Goal: Communication & Community: Ask a question

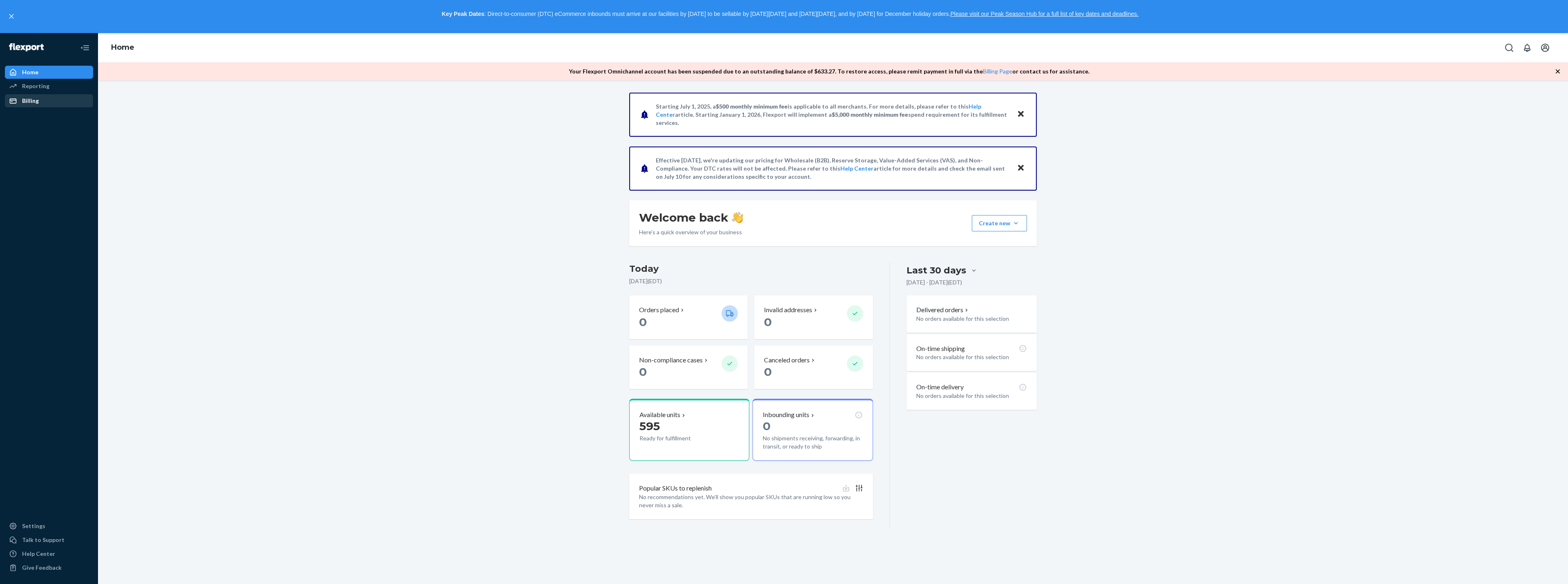
click at [40, 101] on div "Billing" at bounding box center [49, 101] width 86 height 12
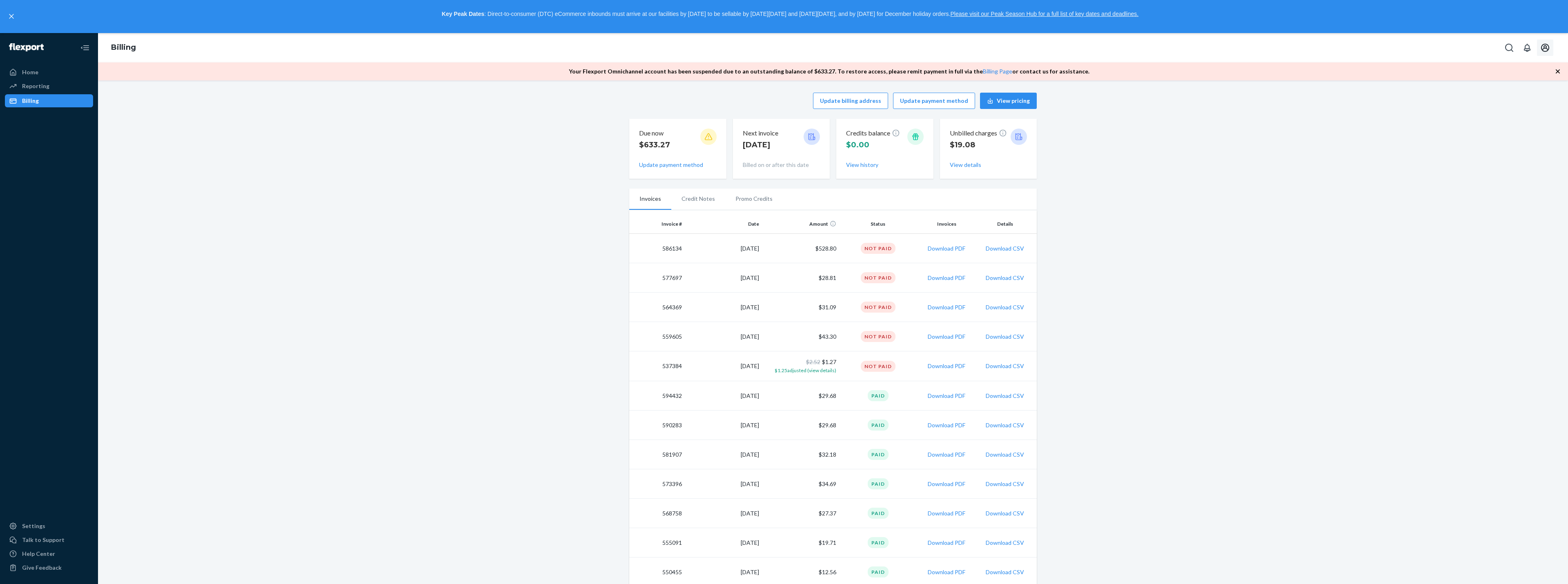
click at [1545, 47] on icon "Open account menu" at bounding box center [1545, 48] width 8 height 8
click at [1402, 242] on div "Update billing address Update payment method View pricing Due now $633.27 Updat…" at bounding box center [833, 549] width 1457 height 924
click at [44, 543] on div "Talk to Support" at bounding box center [43, 540] width 42 height 8
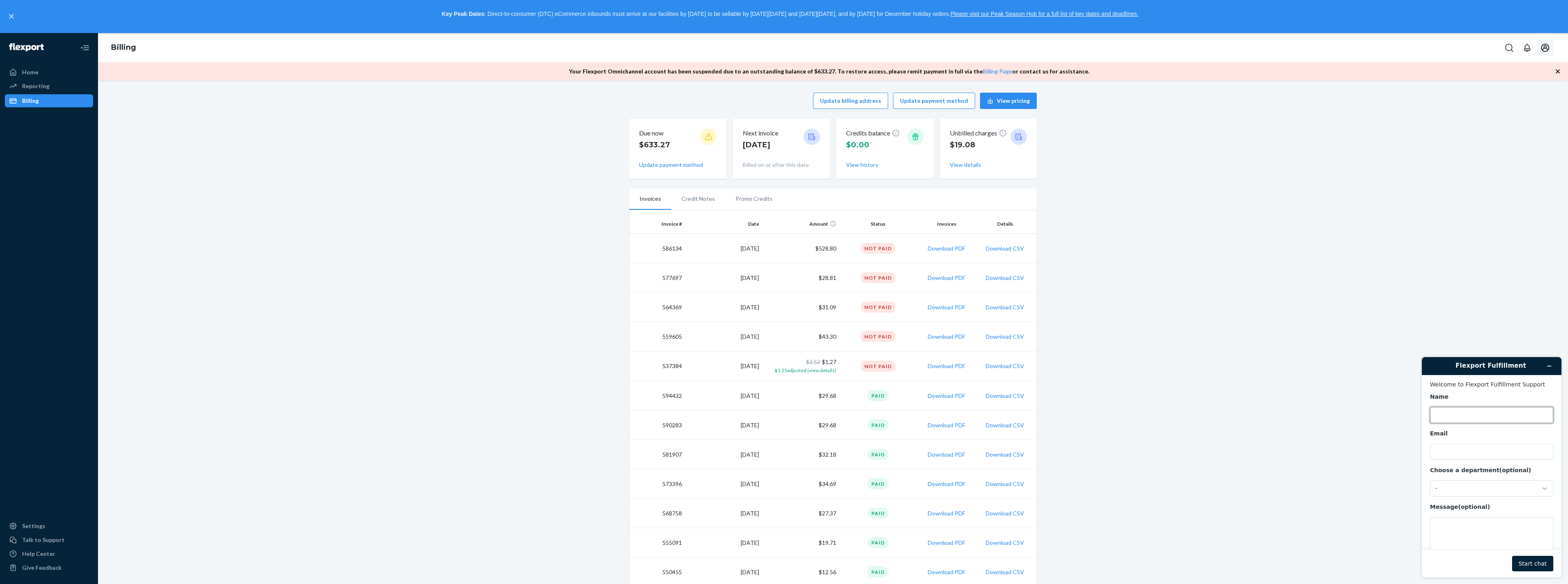
click at [1489, 420] on input "Name" at bounding box center [1491, 414] width 123 height 16
type input "[PERSON_NAME]"
click at [1463, 452] on input "Email" at bounding box center [1491, 451] width 123 height 16
type input "[EMAIL_ADDRESS][DOMAIN_NAME]"
click at [1495, 489] on div "-" at bounding box center [1487, 488] width 103 height 8
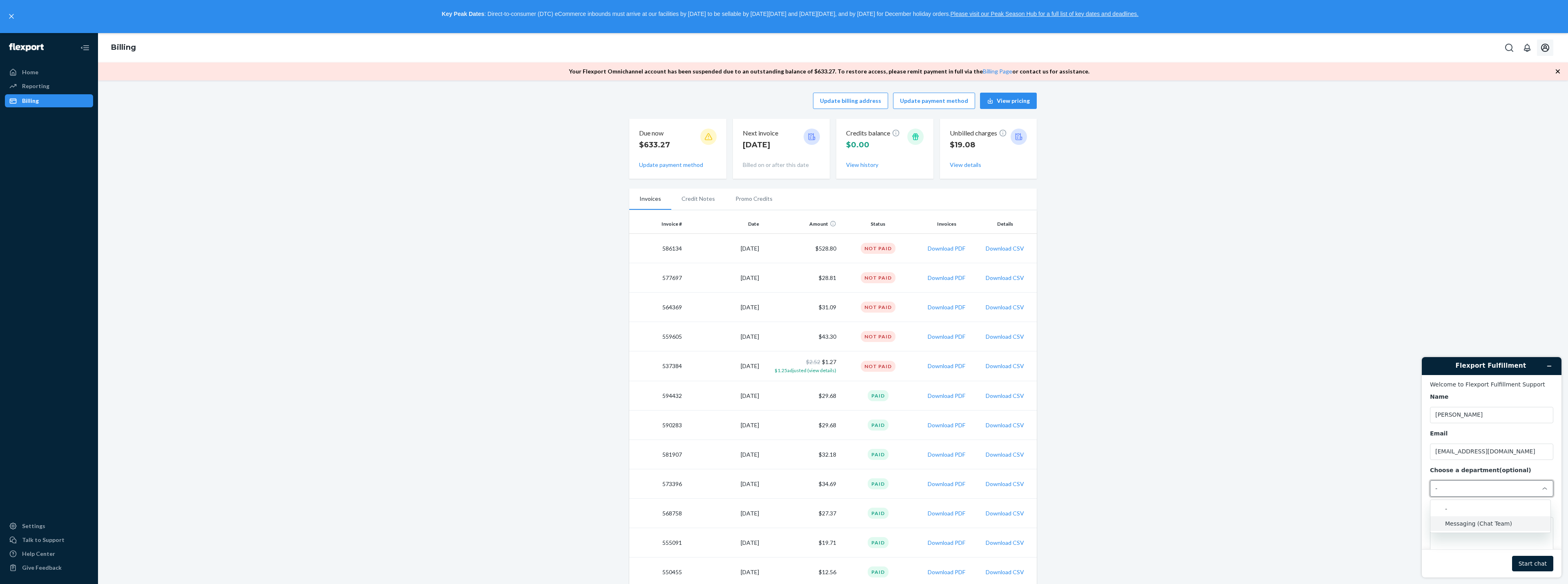
click at [1493, 523] on li "Messaging (Chat Team)" at bounding box center [1490, 523] width 120 height 14
click at [1478, 496] on textarea "Message (optional)" at bounding box center [1491, 514] width 123 height 46
click at [1518, 497] on textarea "Could someone go over this withme?" at bounding box center [1491, 514] width 123 height 46
type textarea "Could someone go over this with me?"
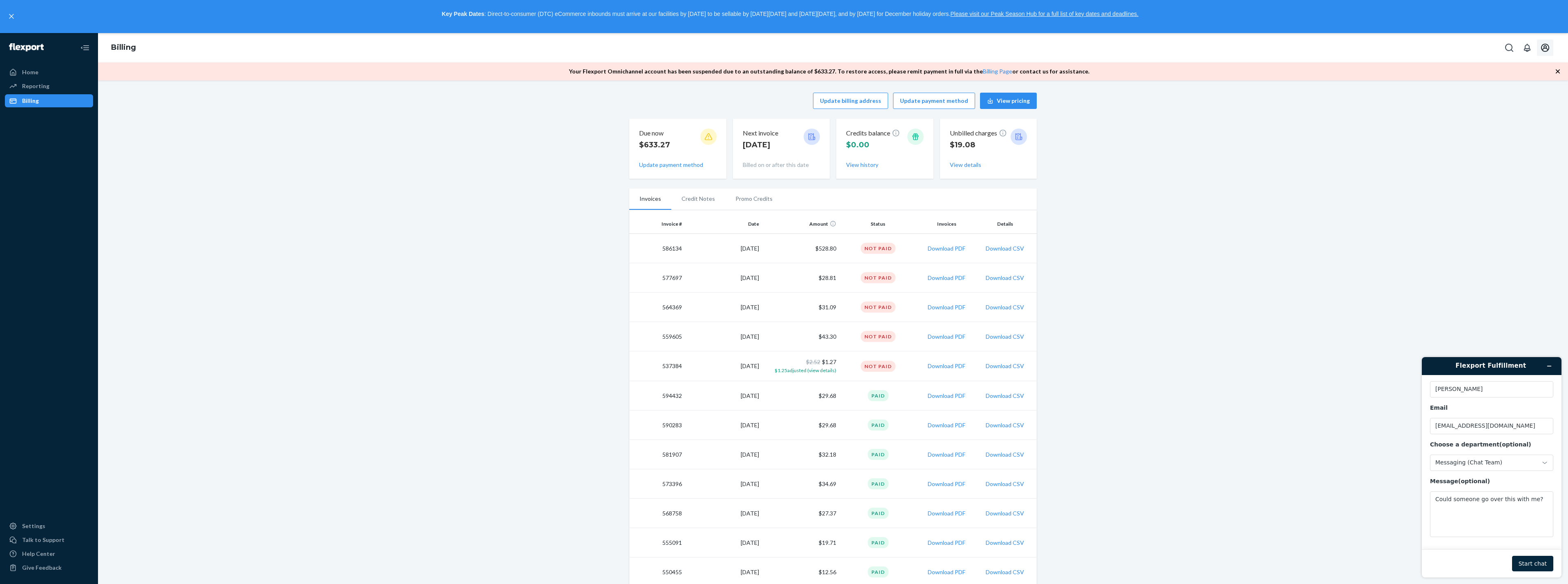
click at [1538, 565] on button "Start chat" at bounding box center [1532, 564] width 41 height 15
click at [1487, 543] on textarea "Type a message here..." at bounding box center [1491, 542] width 123 height 31
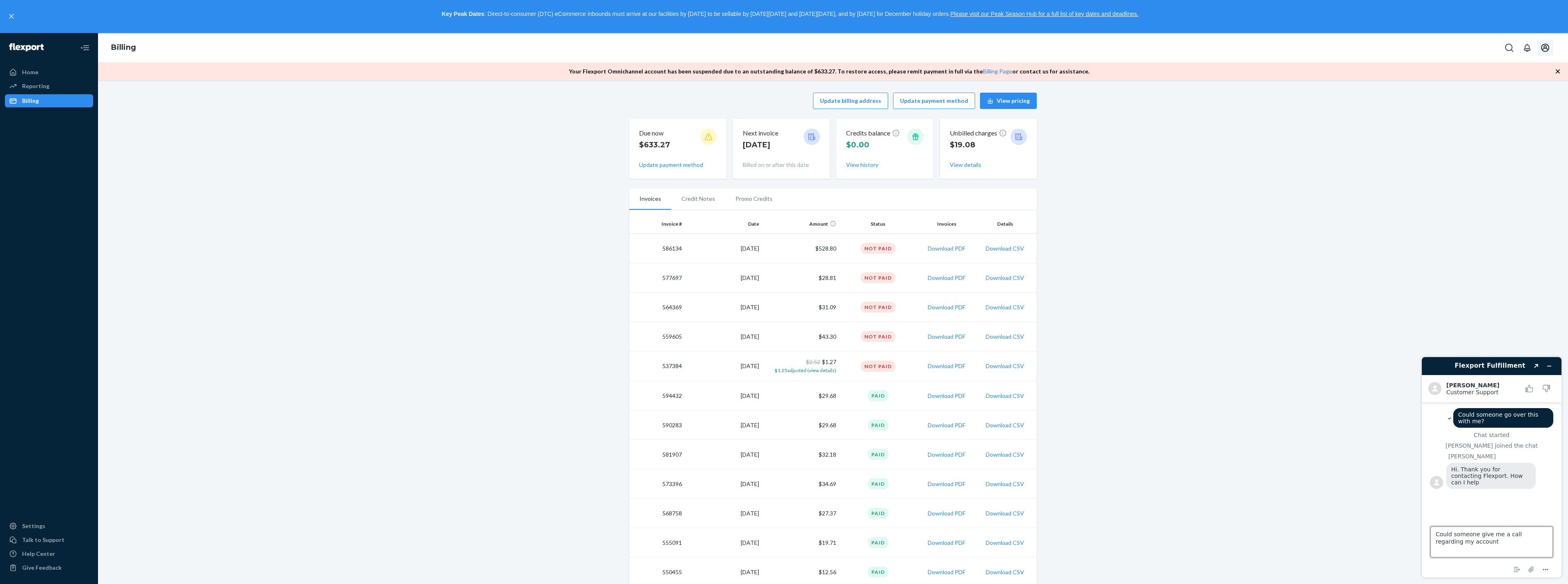
type textarea "Could someone give me a call regarding my account?"
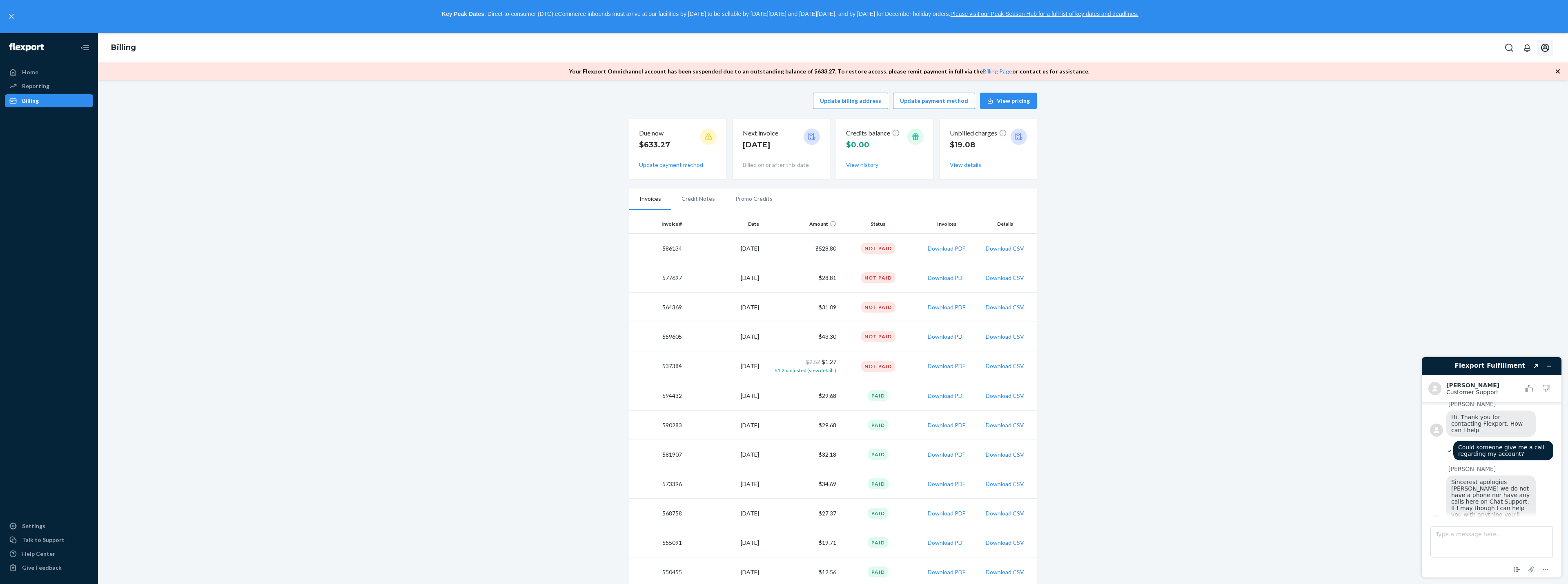
scroll to position [54, 0]
click at [1508, 539] on textarea "Type a message here..." at bounding box center [1491, 542] width 123 height 31
type textarea "yes, why is my account suspended?"
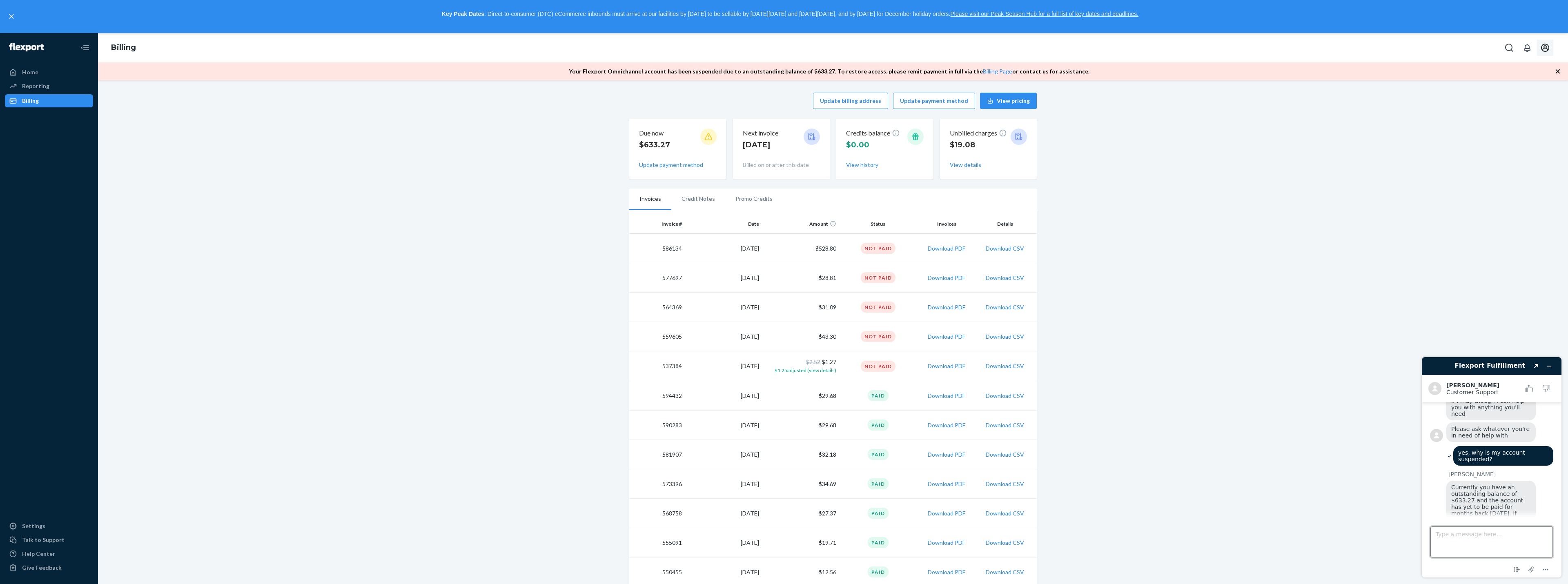
click at [1479, 540] on textarea "Type a message here..." at bounding box center [1491, 542] width 123 height 31
type textarea "Could I setup a payment plan and have it immediately restored?"
type textarea "yes"
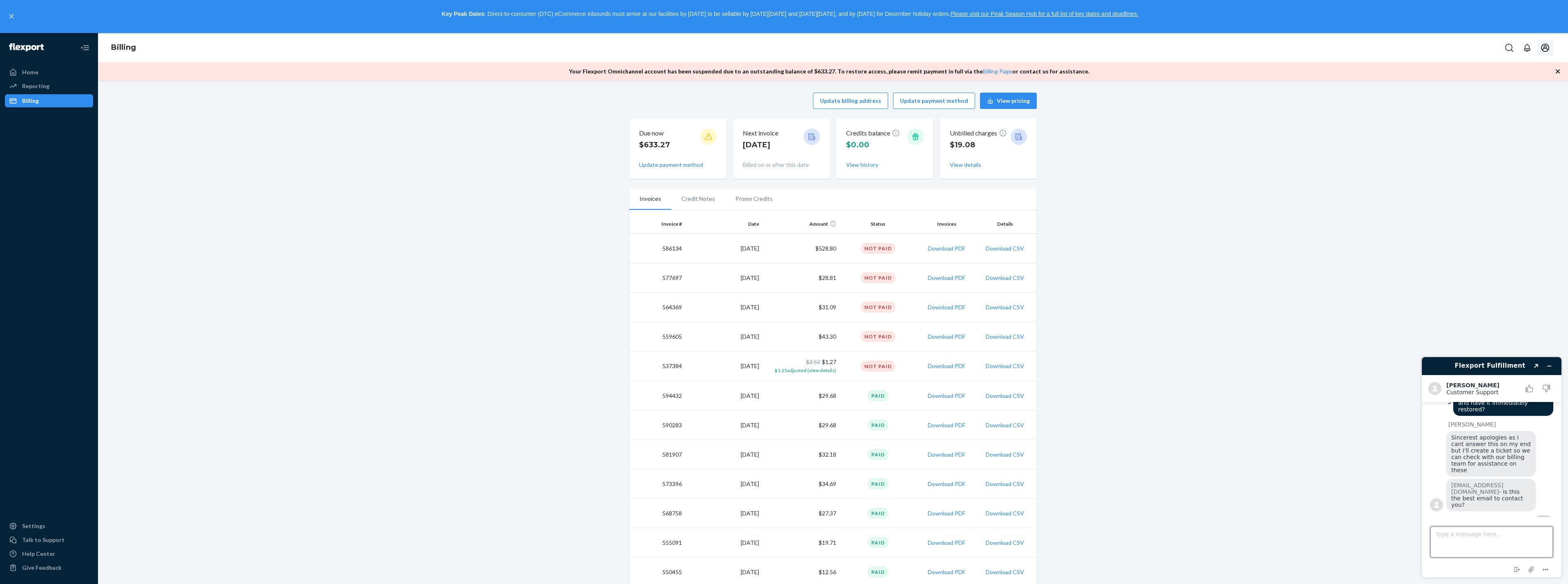
click at [1501, 538] on textarea "Type a message here..." at bounding box center [1491, 542] width 123 height 31
type textarea "ok"
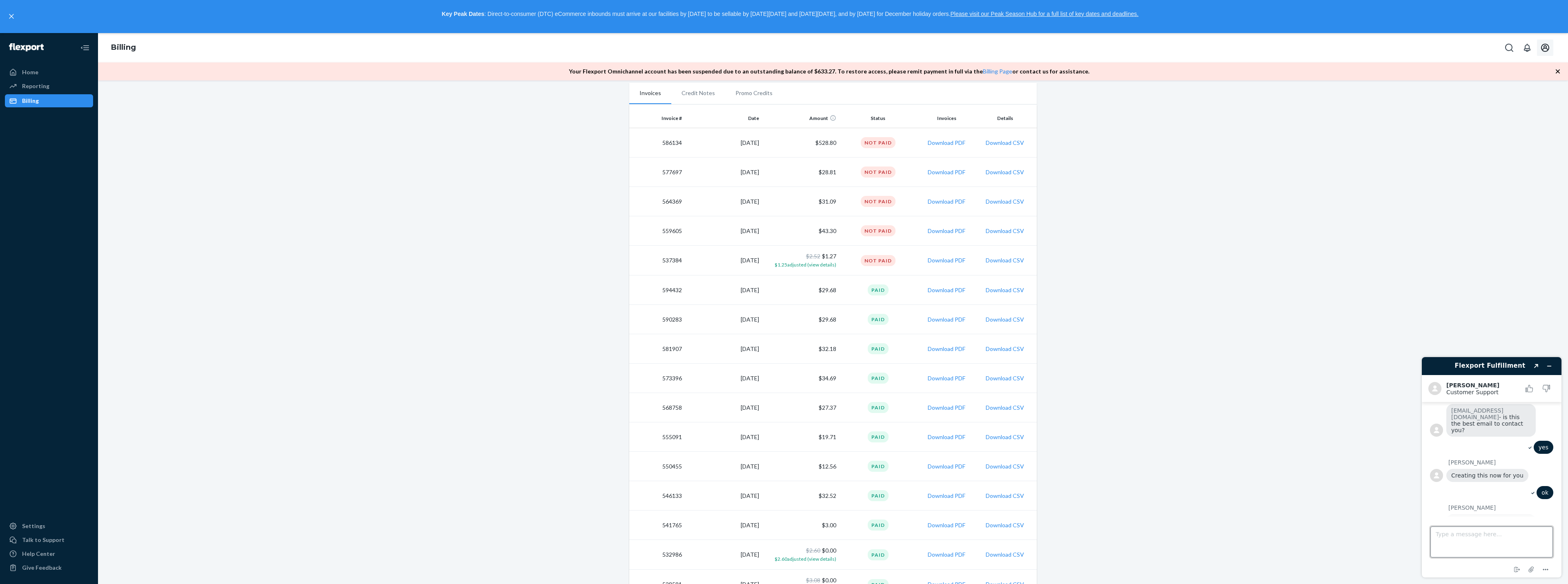
scroll to position [101, 0]
click at [1508, 538] on textarea "no.. am I now just waiting [PERSON_NAME] email?" at bounding box center [1491, 542] width 123 height 31
type textarea "no.. am I now just waiting for an email?"
type textarea "thx"
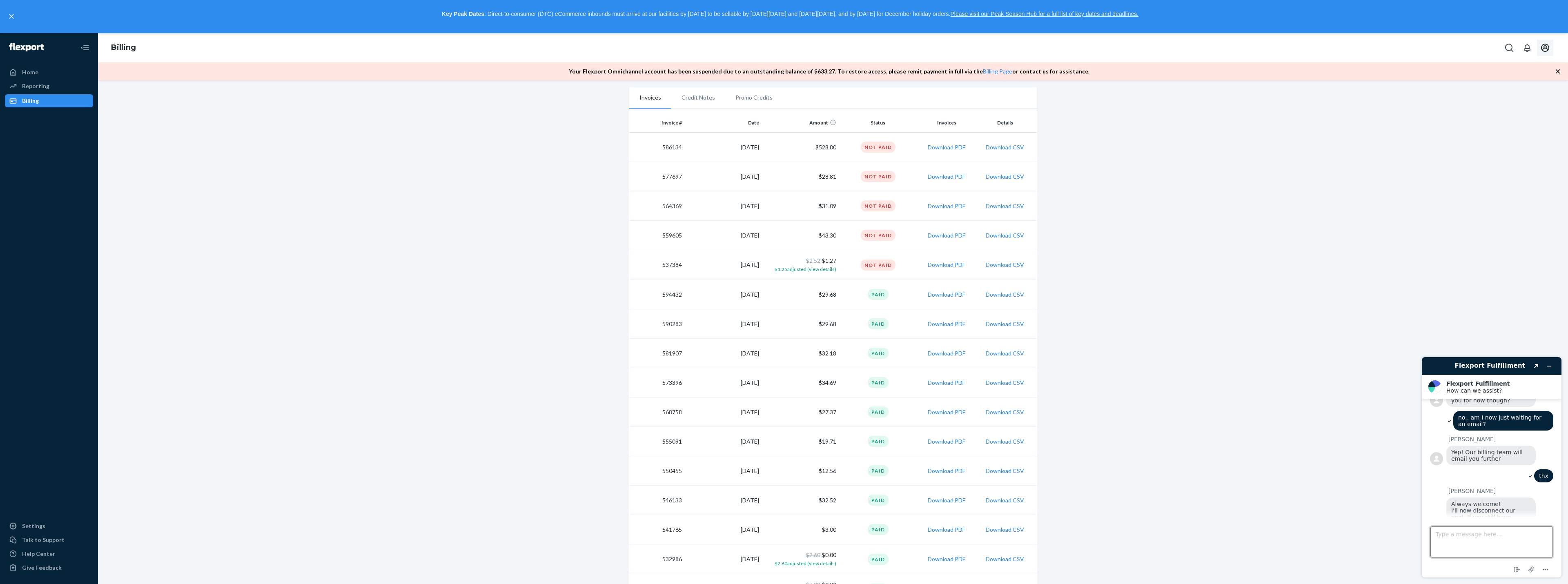
scroll to position [574, 0]
